Goal: Find specific page/section: Find specific page/section

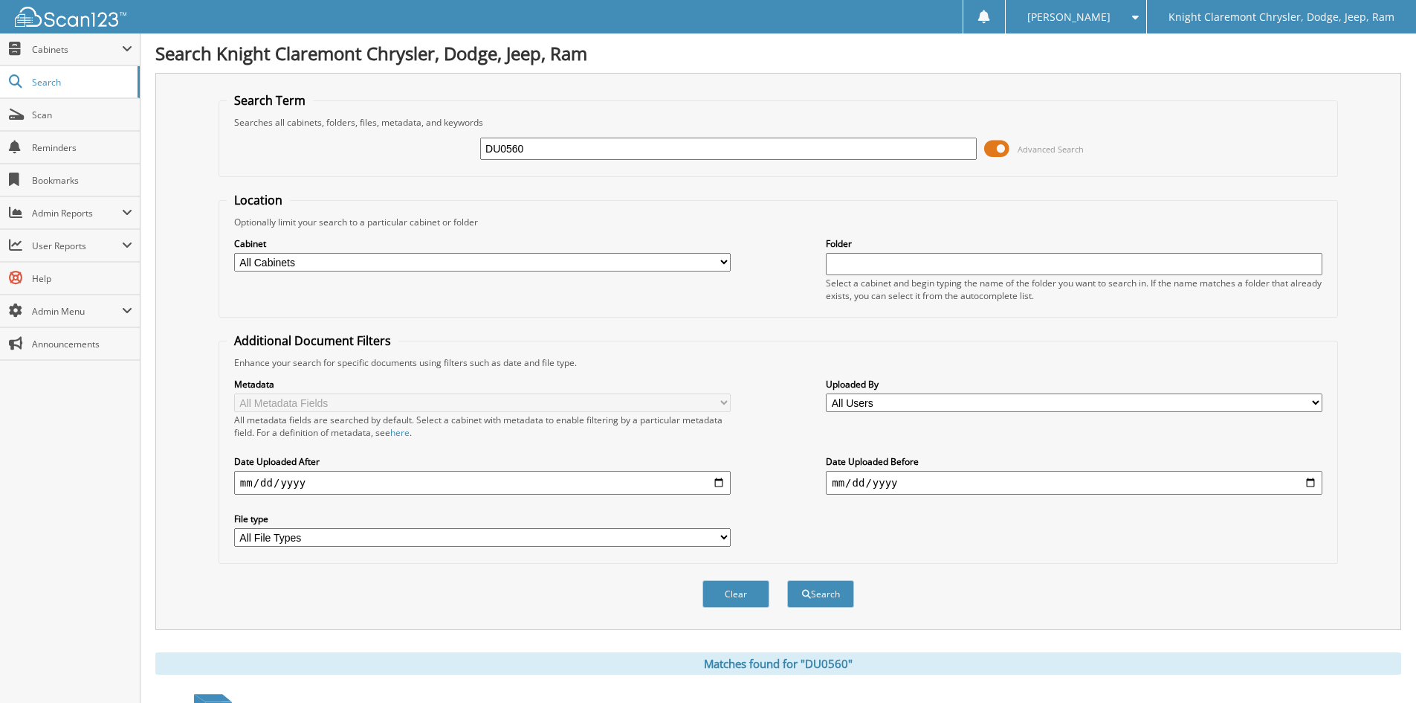
drag, startPoint x: 444, startPoint y: 151, endPoint x: 214, endPoint y: 152, distance: 229.8
click at [234, 152] on div "DU0560 Advanced Search" at bounding box center [778, 149] width 1103 height 40
type input "R251072"
click at [787, 580] on button "Search" at bounding box center [820, 594] width 67 height 28
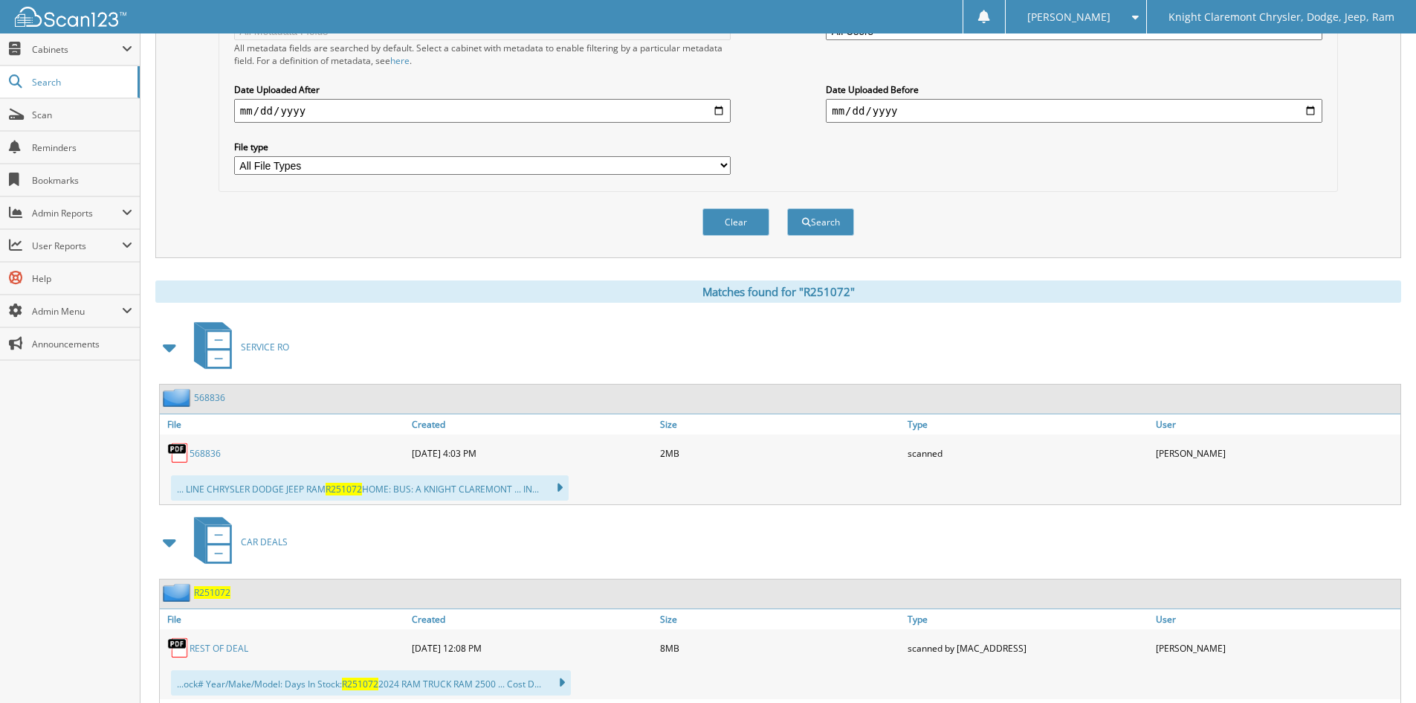
scroll to position [446, 0]
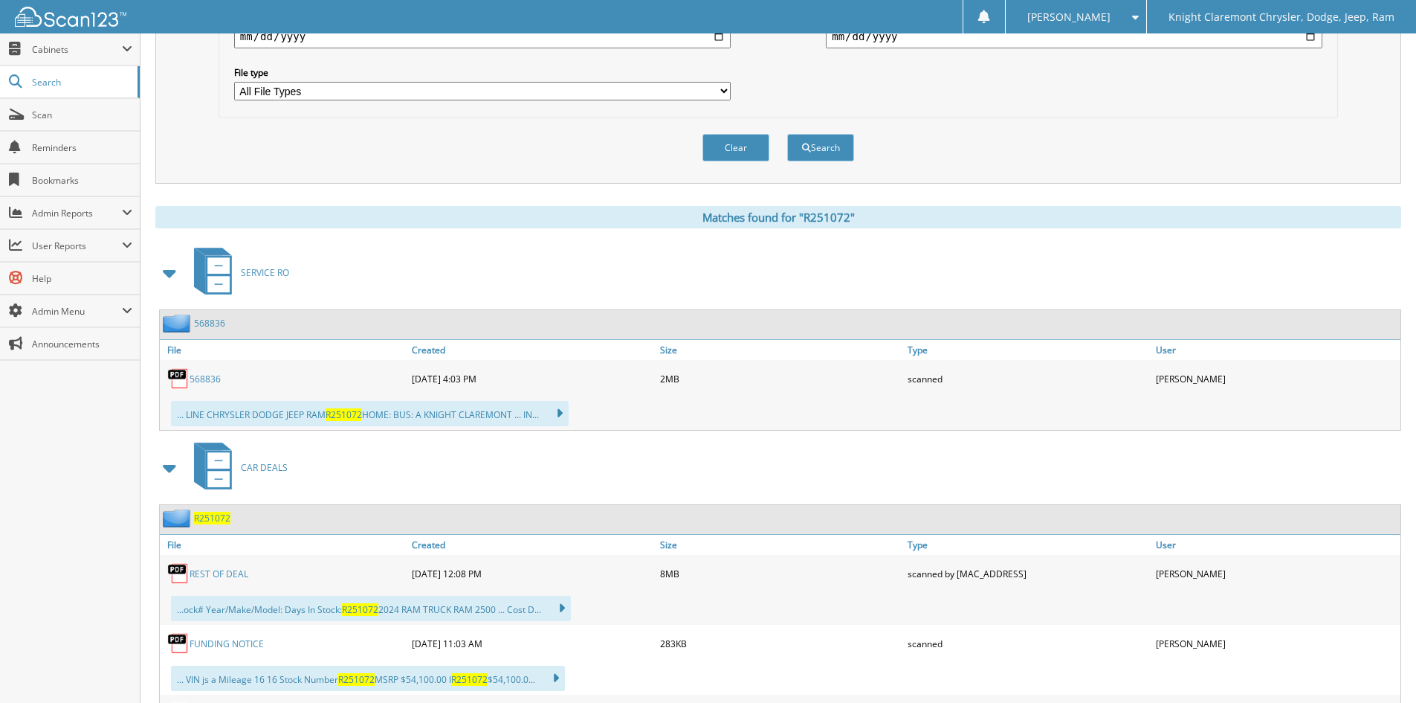
click at [265, 464] on span "CAR DEALS" at bounding box center [264, 467] width 47 height 13
